Goal: Task Accomplishment & Management: Use online tool/utility

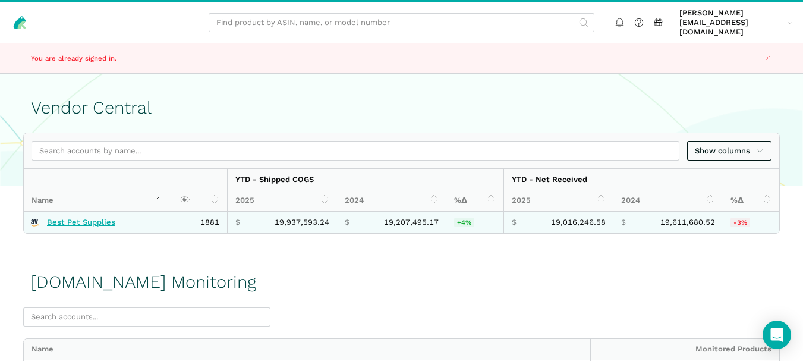
click at [87, 218] on link "Best Pet Supplies" at bounding box center [81, 223] width 68 height 10
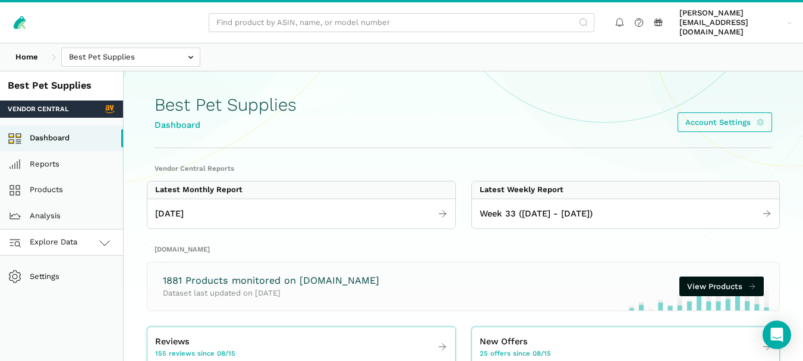
click at [106, 236] on icon at bounding box center [104, 242] width 14 height 14
click at [81, 282] on link "[DOMAIN_NAME]" at bounding box center [61, 295] width 123 height 26
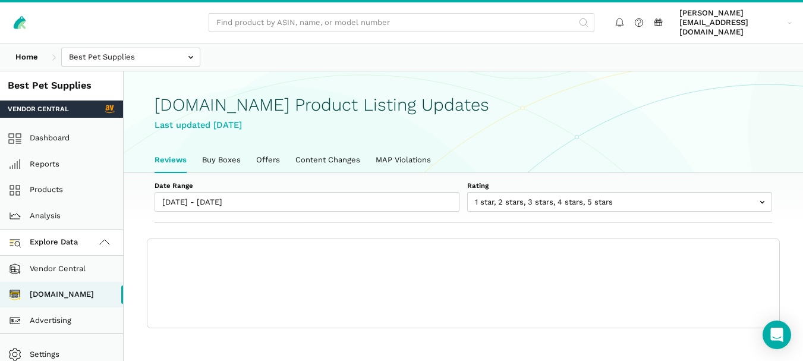
scroll to position [4, 0]
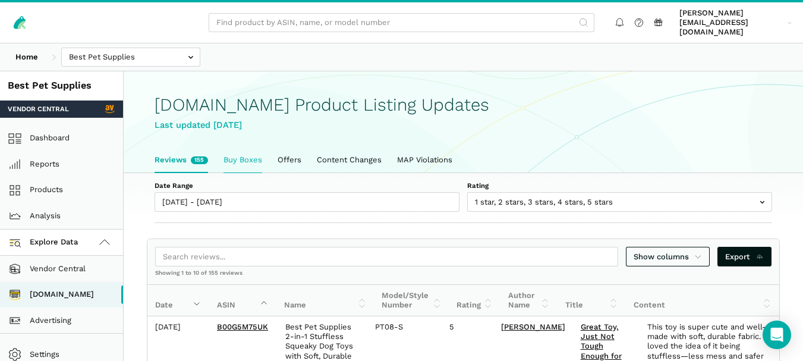
click at [235, 147] on link "Buy Boxes" at bounding box center [243, 159] width 54 height 25
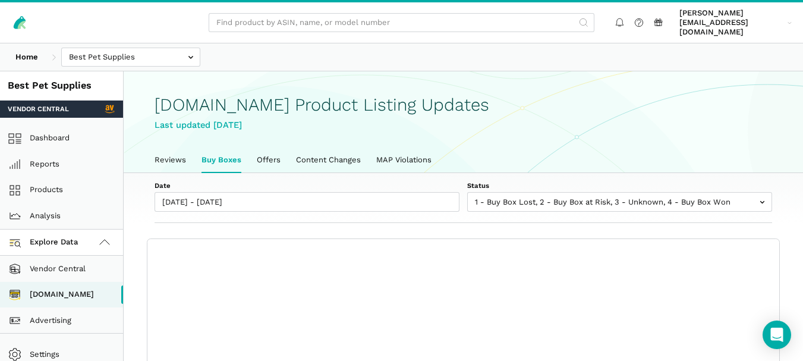
scroll to position [4, 0]
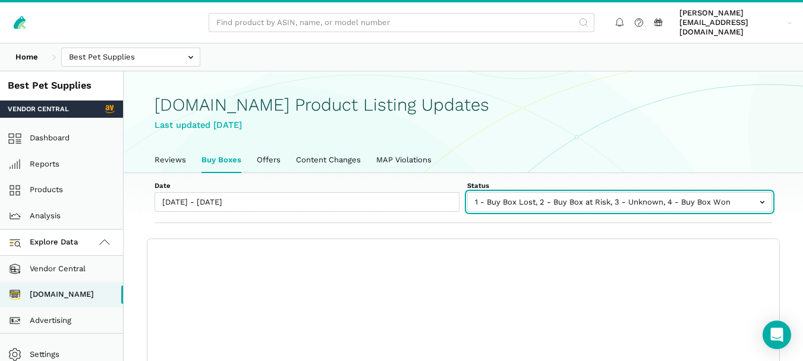
click at [593, 195] on input "text" at bounding box center [619, 202] width 305 height 20
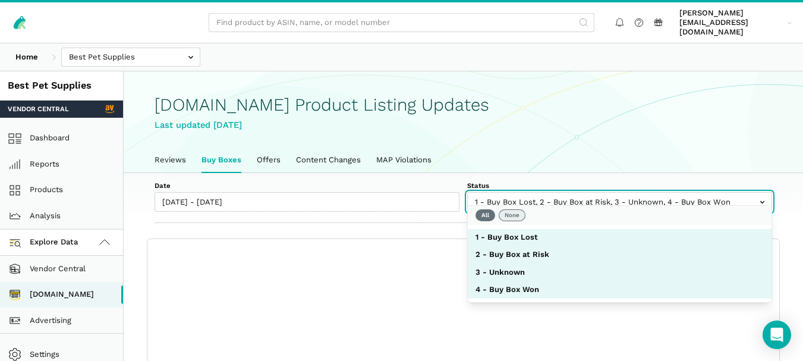
click at [519, 213] on button "None" at bounding box center [512, 215] width 27 height 12
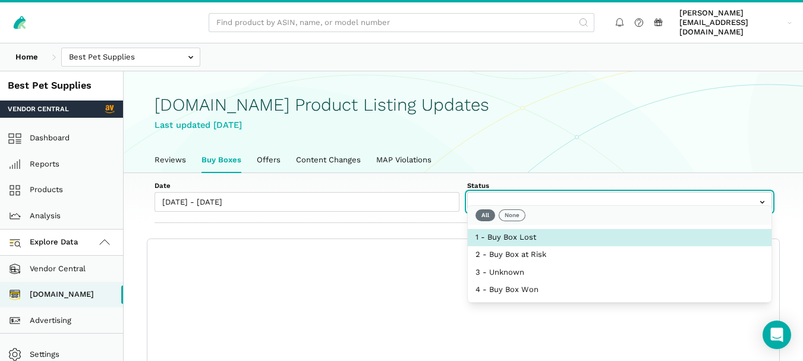
select select "1 - Buy Box Lost"
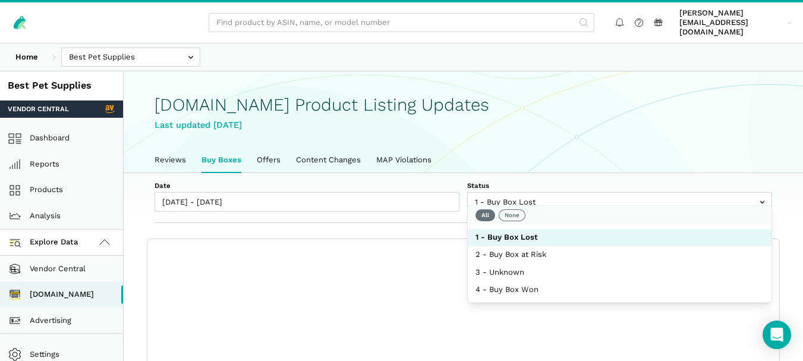
click at [430, 181] on label "Date" at bounding box center [307, 186] width 305 height 10
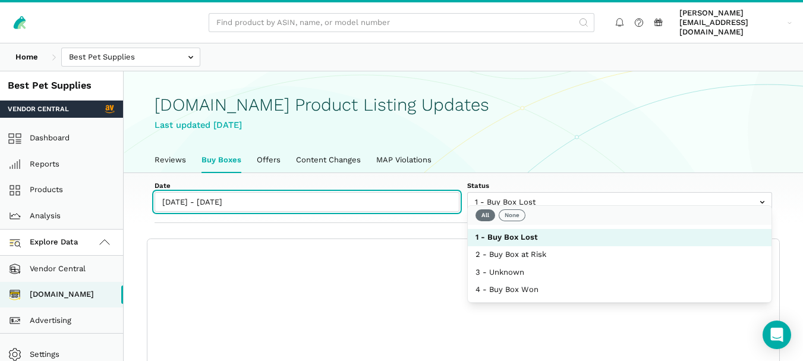
click at [430, 192] on input "08/15/2025 - 08/21/2025" at bounding box center [307, 202] width 305 height 20
type input "08/15/2025"
type input "[DATE]"
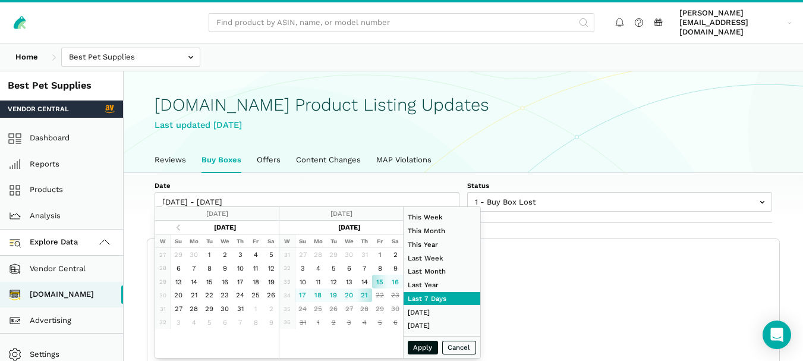
click at [433, 173] on div "Date 08/15/2025 - 08/21/2025 Status 1 - Buy Box Lost 2 - Buy Box at Risk 3 - Un…" at bounding box center [463, 198] width 679 height 51
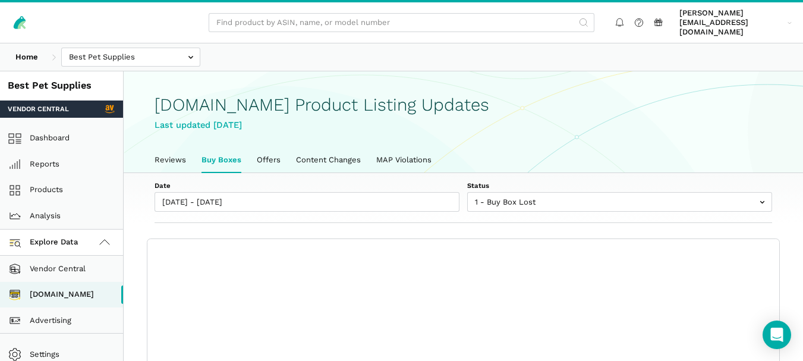
click at [588, 52] on div "Home Best Pet Supplies Competitors" at bounding box center [401, 56] width 803 height 27
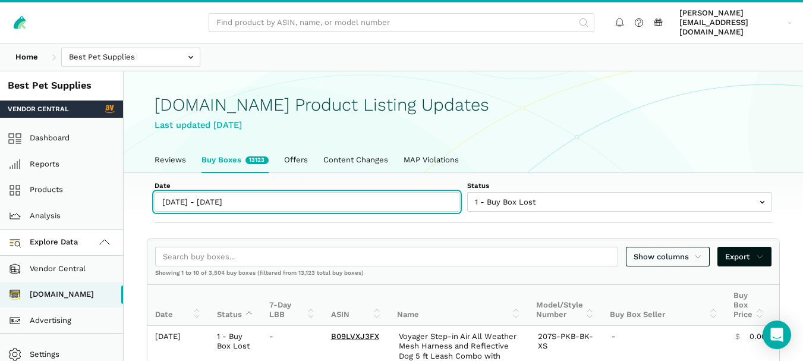
click at [231, 192] on input "08/15/2025 - 08/21/2025" at bounding box center [307, 202] width 305 height 20
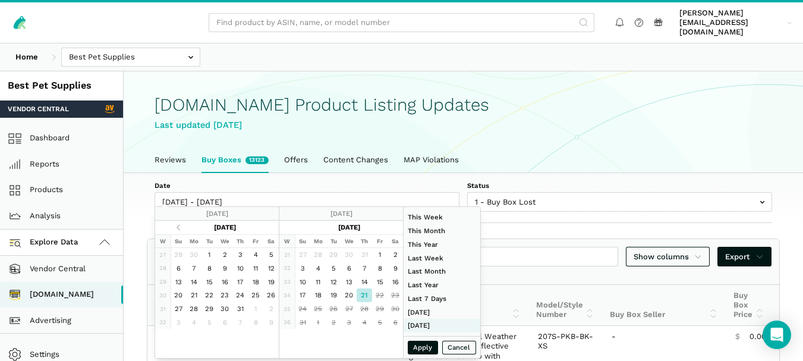
type input "06/01/2025"
type input "06/30/2025"
type input "[DATE]"
click at [413, 341] on button "Apply" at bounding box center [423, 348] width 31 height 14
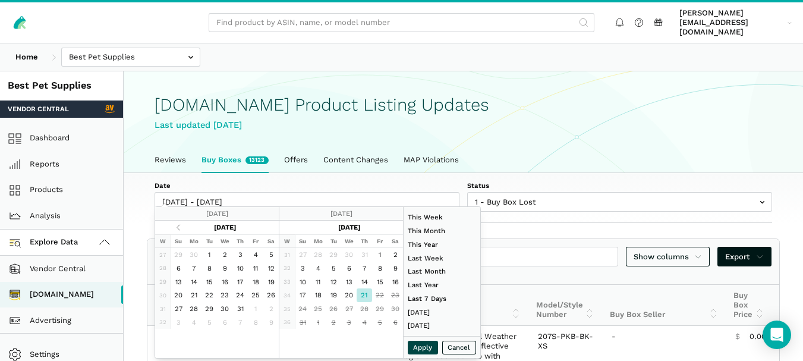
type input "08/21/2025 - 08/21/2025"
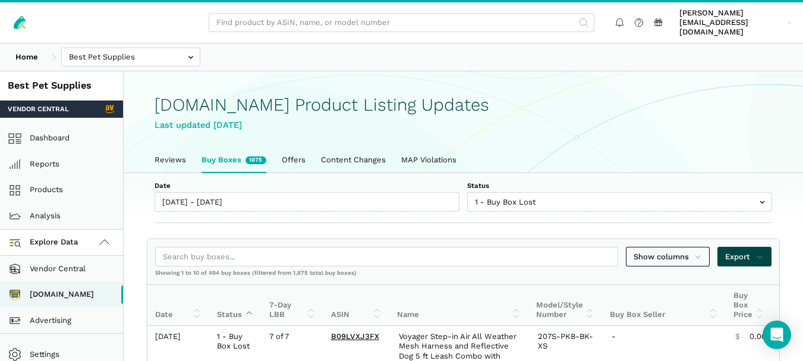
click at [745, 251] on span "Export" at bounding box center [744, 257] width 39 height 12
click at [724, 292] on span "Export as Excel" at bounding box center [724, 288] width 58 height 12
